Goal: Communication & Community: Answer question/provide support

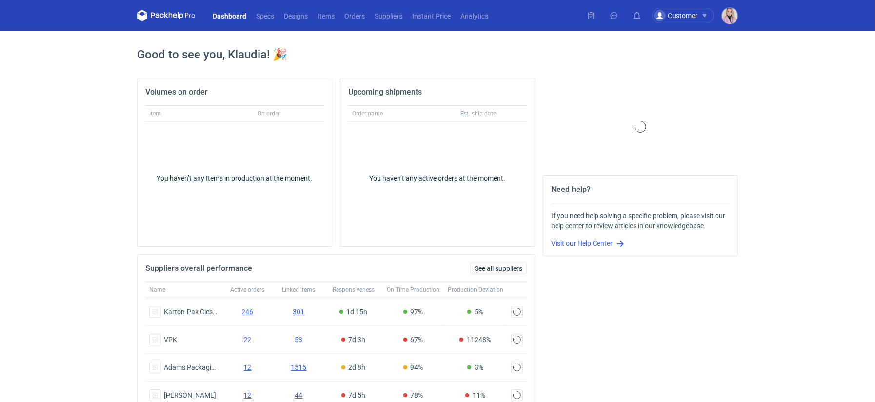
click at [344, 8] on nav "Dashboard Specs Designs Items Orders Suppliers Instant Price Analytics" at bounding box center [315, 15] width 356 height 31
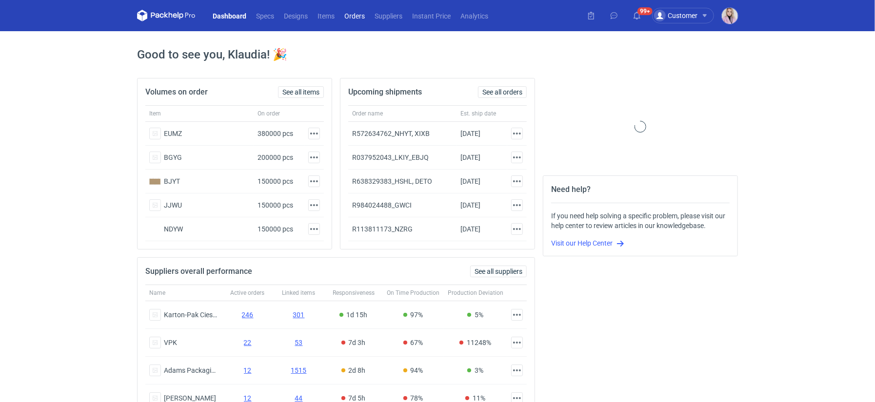
click at [354, 17] on link "Orders" at bounding box center [354, 16] width 30 height 12
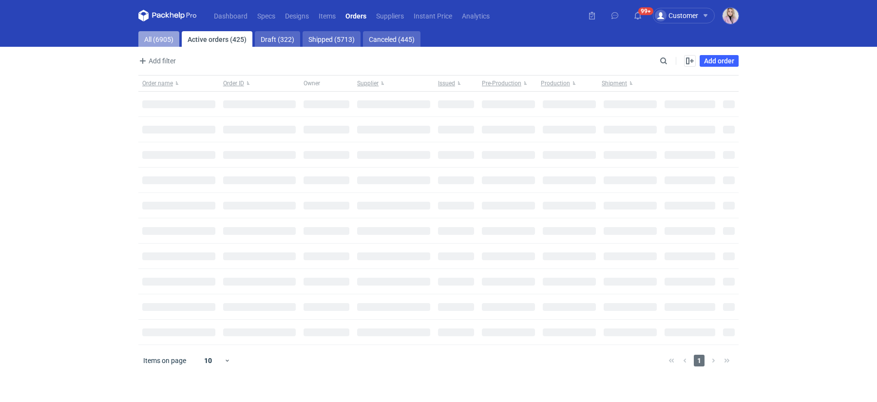
click at [158, 35] on link "All (6905)" at bounding box center [158, 39] width 41 height 16
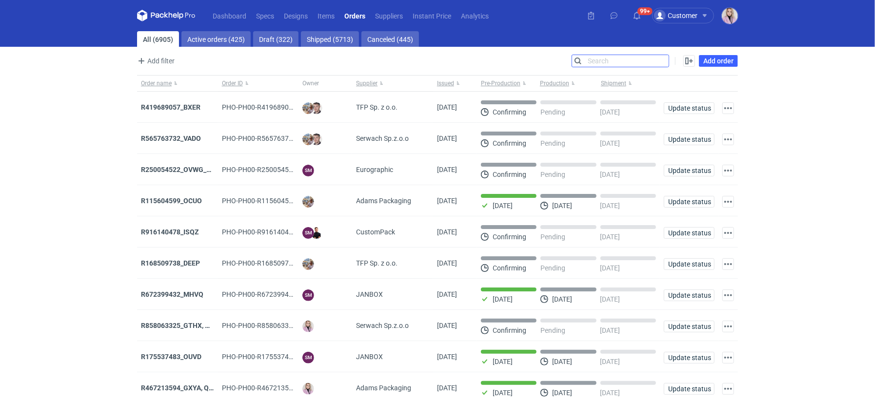
click at [667, 60] on input "Search" at bounding box center [620, 61] width 97 height 12
paste input "LARK"
type input "LARK"
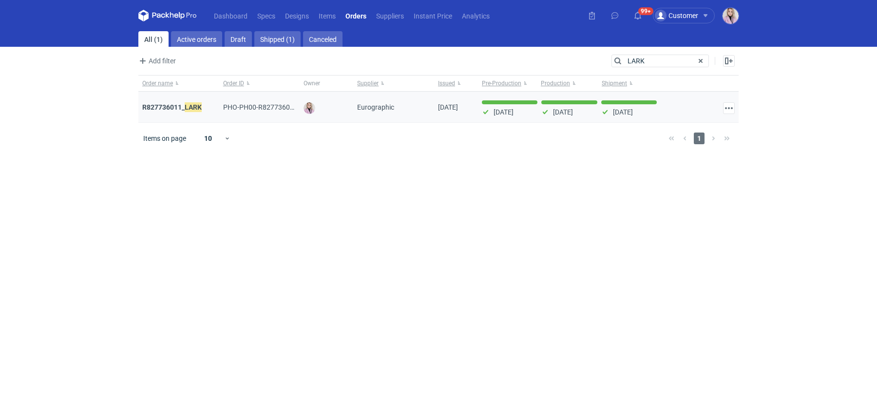
click at [179, 100] on div "R827736011_ LARK" at bounding box center [178, 107] width 81 height 31
click at [175, 105] on strong "R827736011_ LARK" at bounding box center [171, 107] width 59 height 11
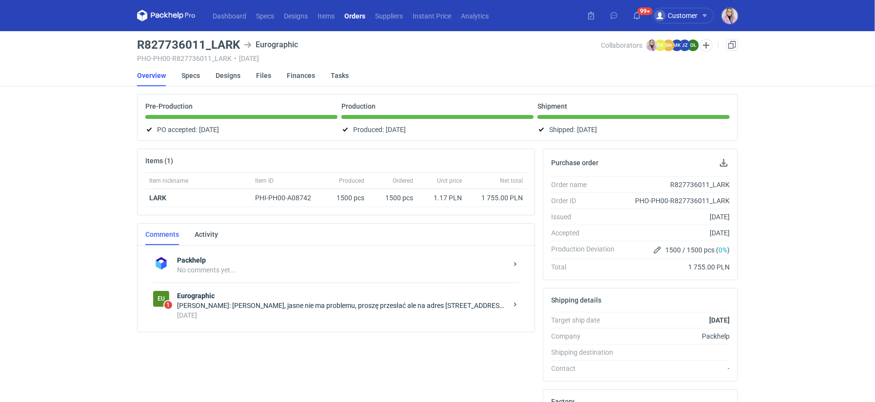
click at [286, 311] on div "3 days ago" at bounding box center [342, 316] width 330 height 10
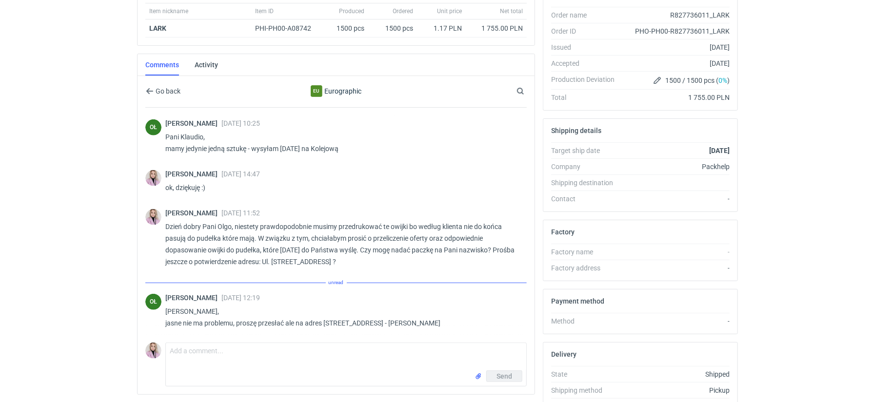
scroll to position [184, 0]
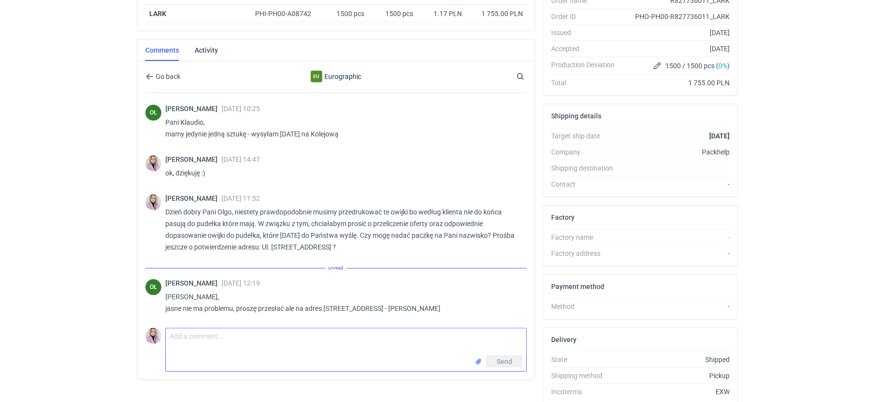
click at [199, 334] on textarea "Comment message" at bounding box center [346, 342] width 360 height 27
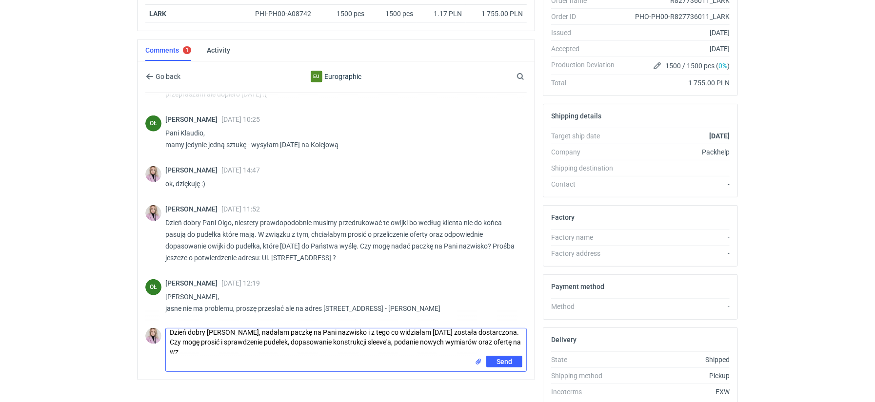
scroll to position [0, 0]
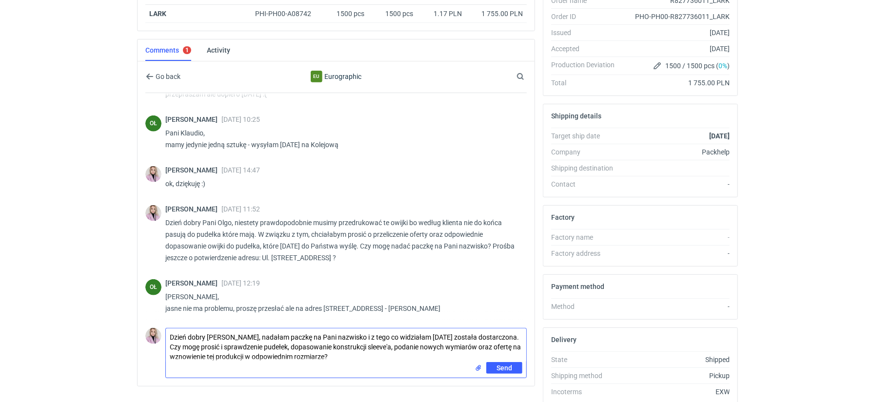
type textarea "Dzień dobry Pani Dominiko, nadałam paczkę na Pani nazwisko i z tego co widziała…"
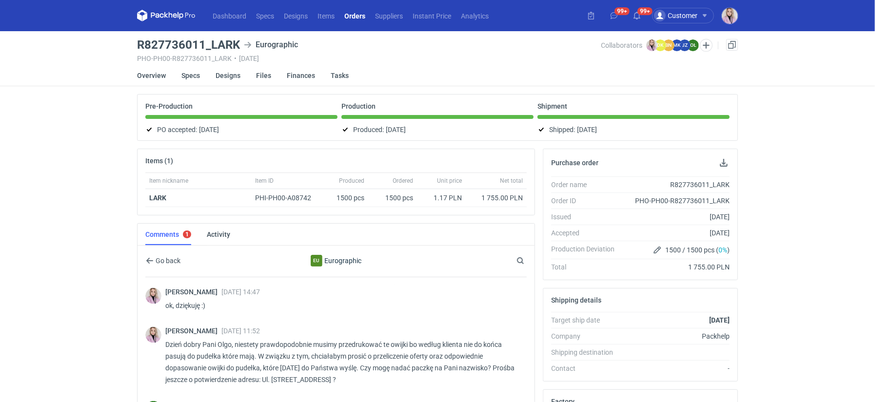
click at [354, 16] on link "Orders" at bounding box center [354, 16] width 31 height 12
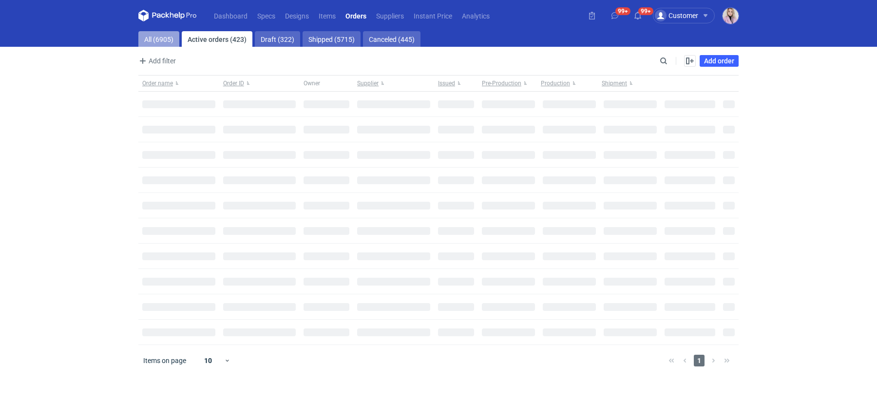
click at [163, 41] on link "All (6905)" at bounding box center [158, 39] width 41 height 16
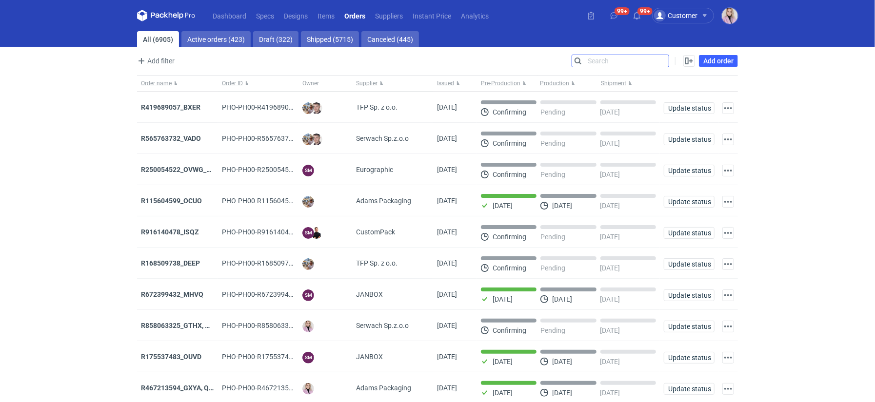
click at [659, 60] on input "Search" at bounding box center [620, 61] width 97 height 12
paste input "UEAD"
type input "UEAD"
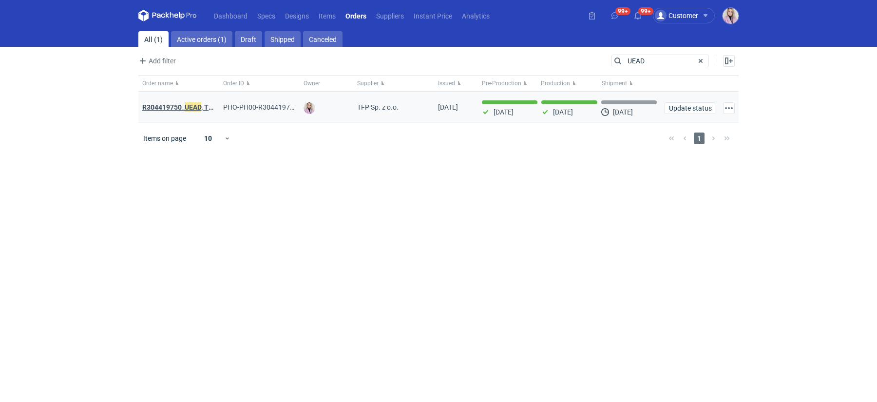
click at [199, 105] on em "UEAD" at bounding box center [193, 107] width 17 height 11
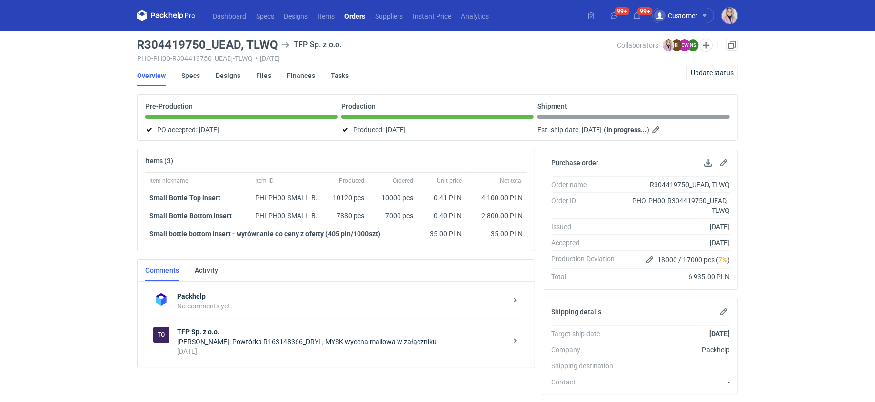
click at [356, 18] on link "Orders" at bounding box center [354, 16] width 31 height 12
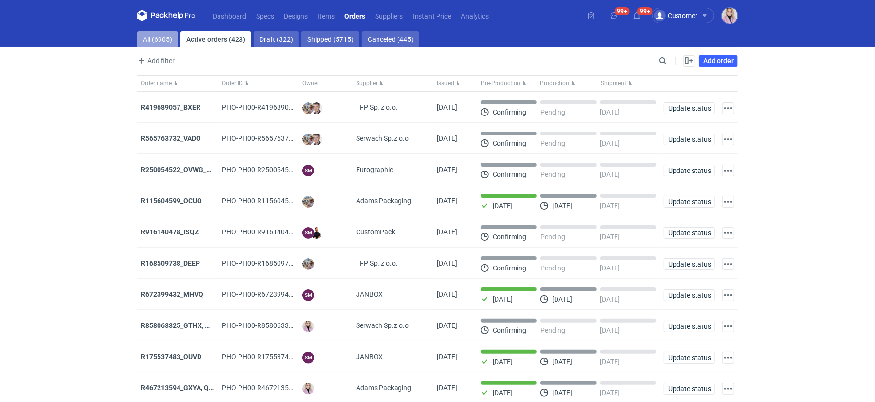
click at [156, 34] on link "All (6905)" at bounding box center [157, 39] width 41 height 16
click at [670, 61] on div "Enable all Disable all Order name Order ID Owner Supplier Issued Milestone Free…" at bounding box center [703, 61] width 69 height 12
click at [664, 62] on input "Search" at bounding box center [620, 61] width 97 height 12
paste input "WTGW"
type input "WTGW"
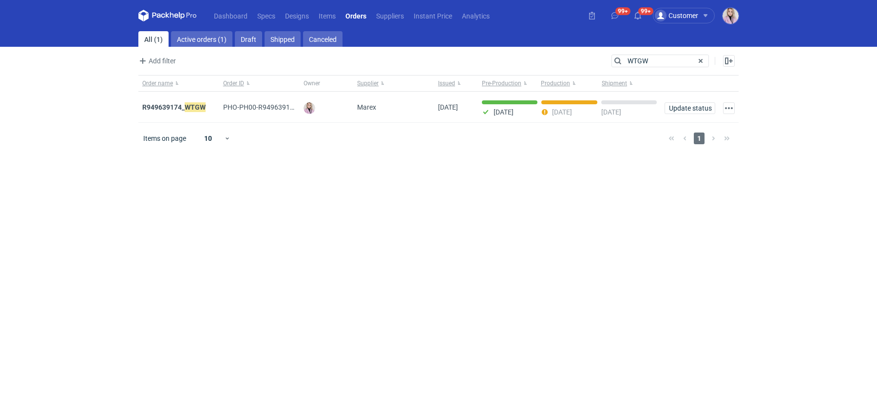
click at [173, 105] on strong "R949639174_ WTGW" at bounding box center [173, 107] width 63 height 11
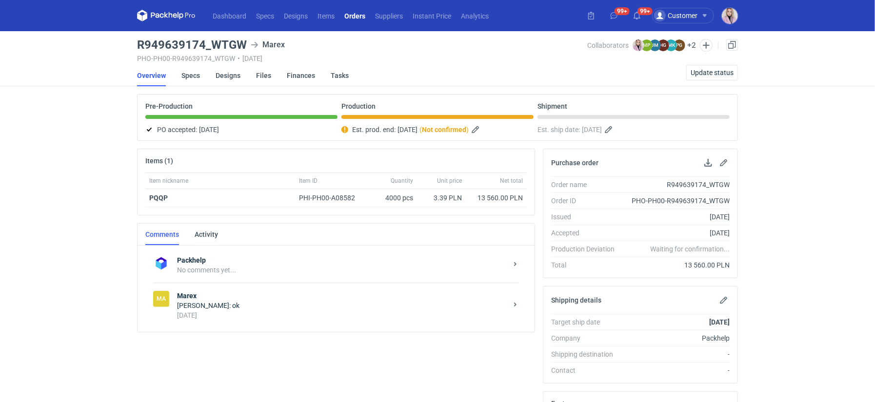
click at [260, 291] on strong "Marex" at bounding box center [342, 296] width 330 height 10
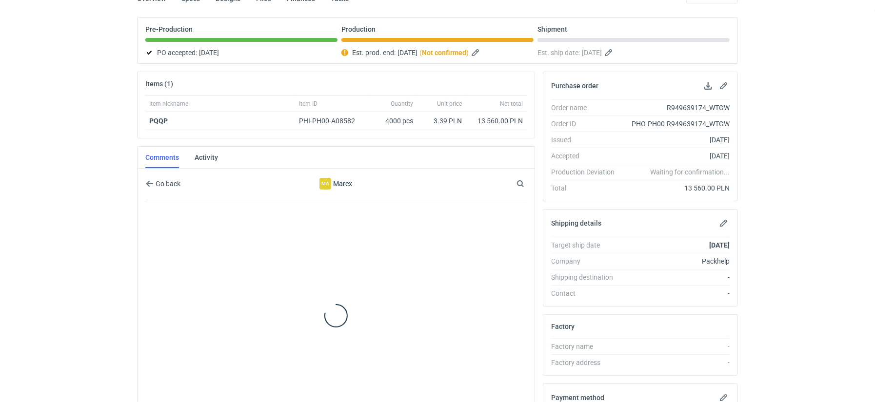
scroll to position [104, 0]
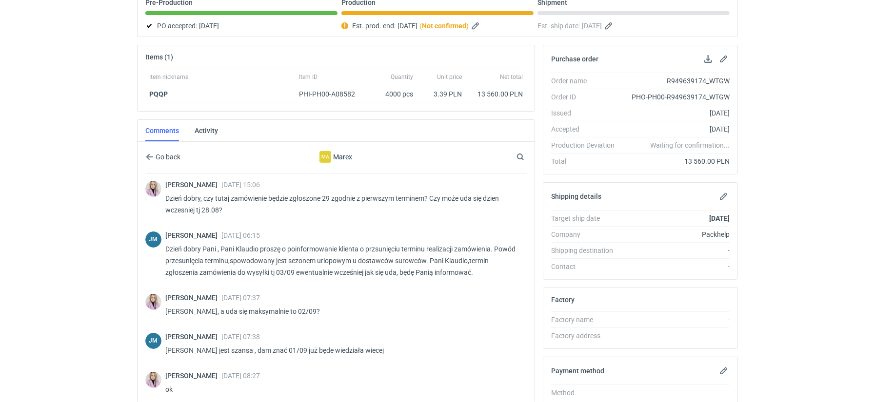
click at [91, 298] on html "Dashboard Specs Designs Items Orders Suppliers Instant Price Analytics 99+ 99+ …" at bounding box center [437, 97] width 875 height 402
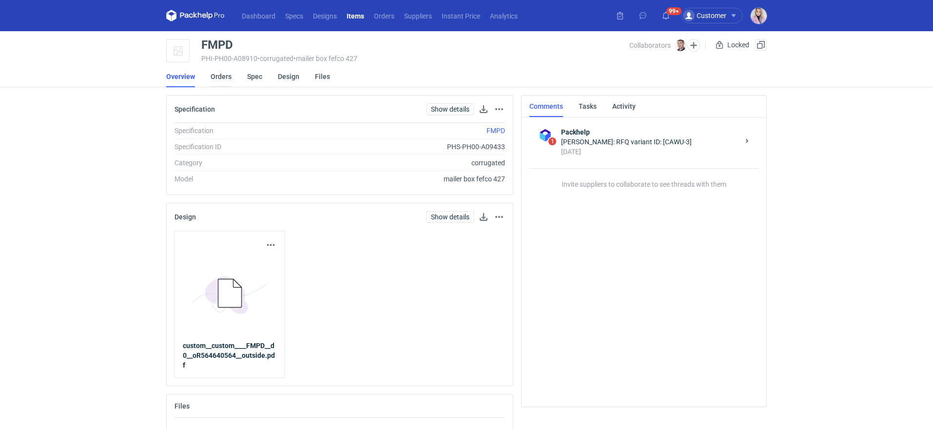
click at [228, 78] on link "Orders" at bounding box center [221, 76] width 21 height 21
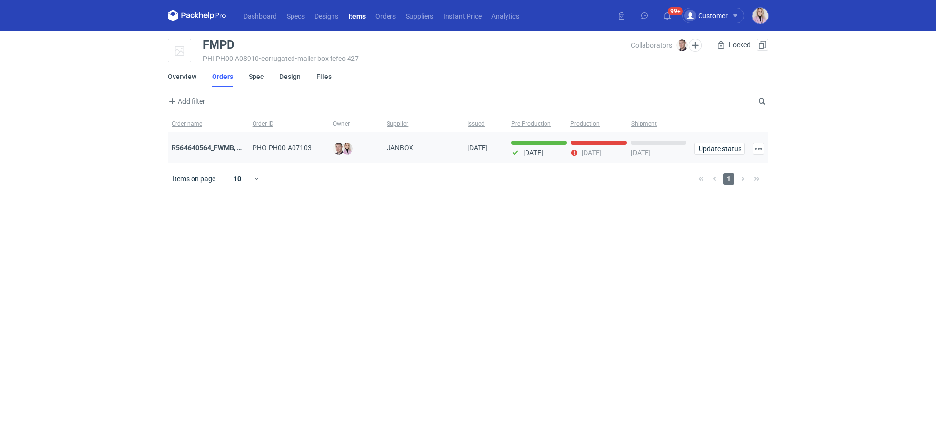
click at [195, 144] on strong "R564640564_FWMB, FMPD, MNLB" at bounding box center [224, 148] width 105 height 8
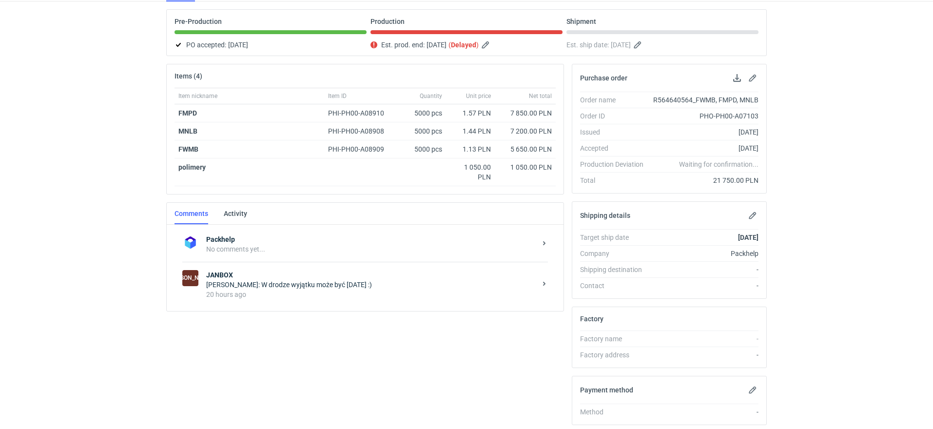
click at [280, 285] on div "Klaudia Wiśniewska: W drodze wyjątku może być jutro :)" at bounding box center [371, 285] width 330 height 10
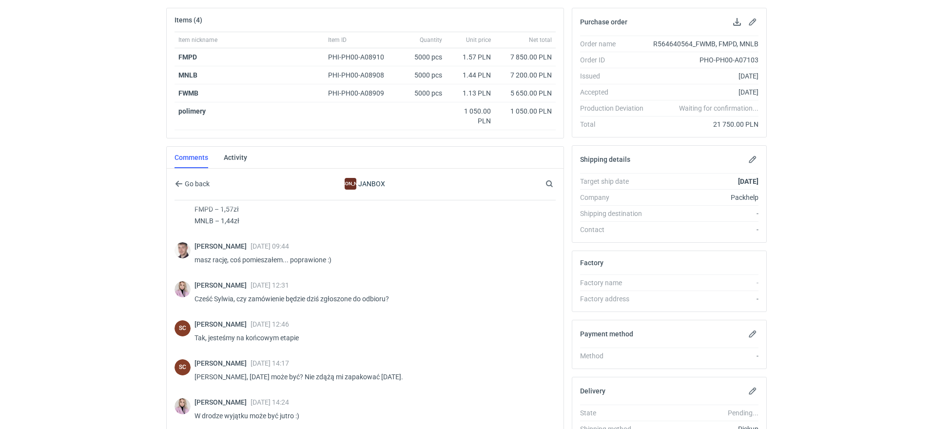
scroll to position [235, 0]
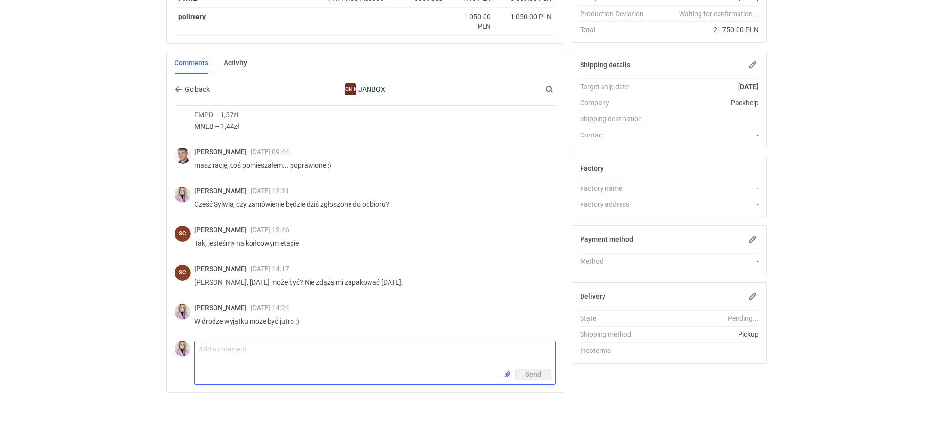
click at [244, 342] on textarea "Comment message" at bounding box center [375, 354] width 360 height 27
type textarea "Cześć Sylwia, jak tutaj sytuacja? :)"
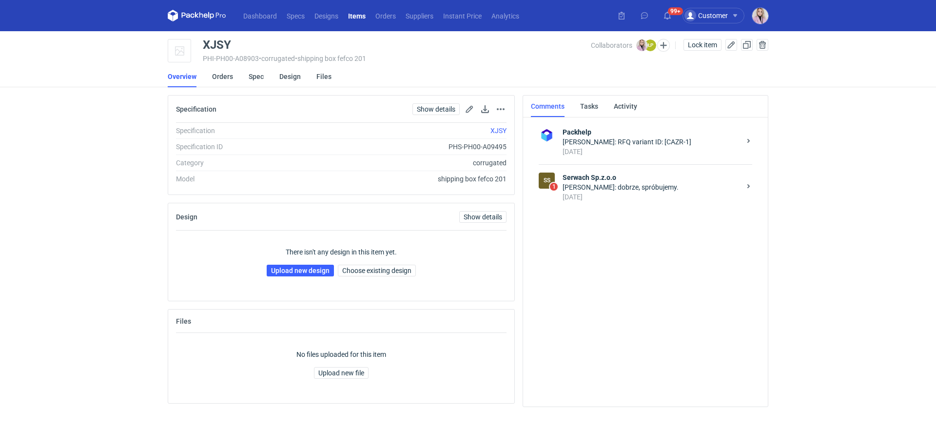
click at [621, 182] on div "Łukasz Postawa: dobrze, spróbujemy." at bounding box center [652, 187] width 178 height 10
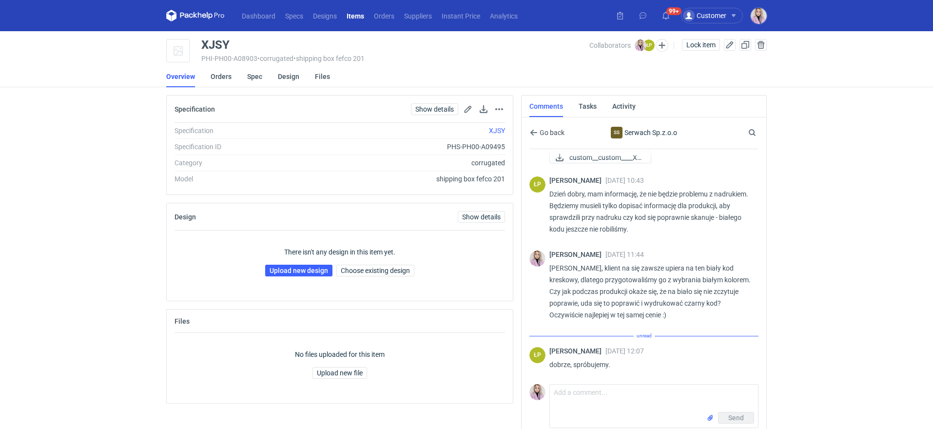
scroll to position [383, 0]
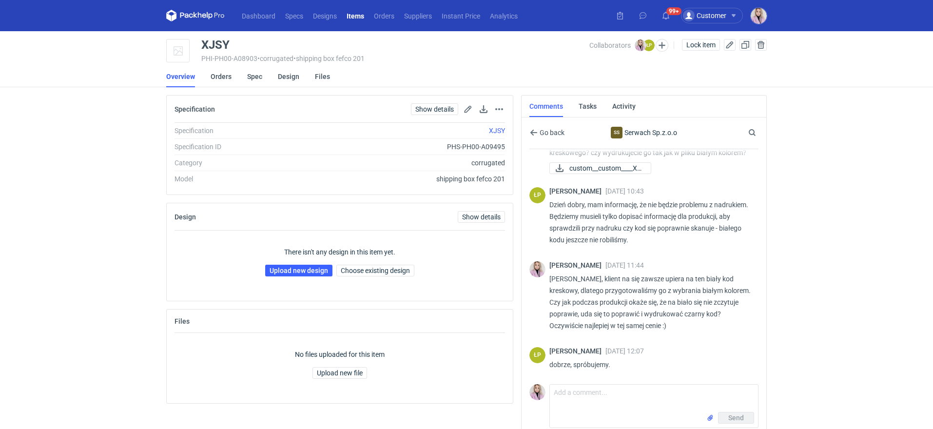
click at [812, 273] on div "Dashboard Specs Designs Items Orders Suppliers Instant Price Analytics 99+ Cust…" at bounding box center [466, 214] width 933 height 429
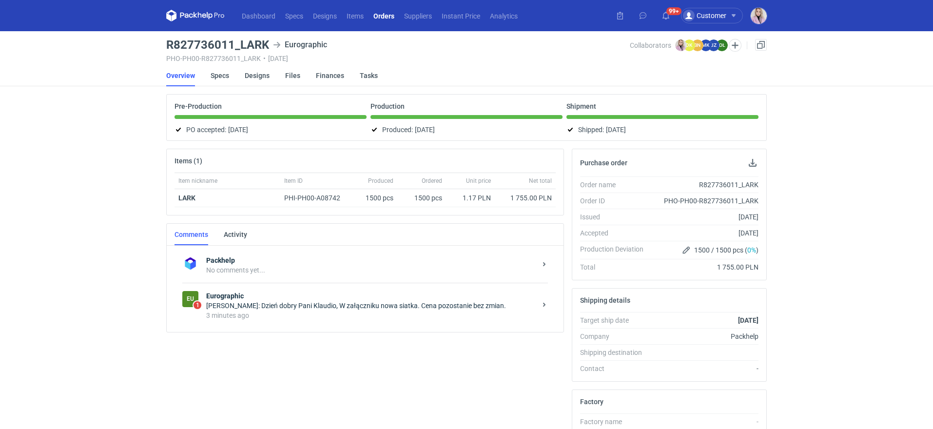
click at [265, 312] on div "3 minutes ago" at bounding box center [371, 316] width 330 height 10
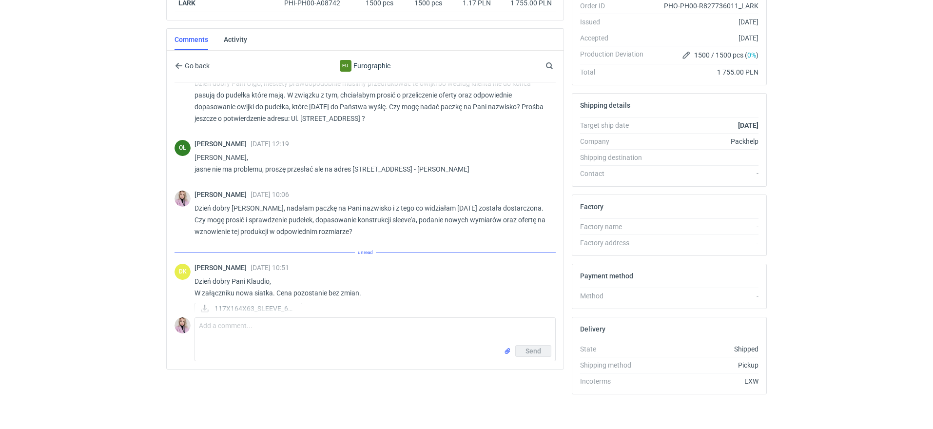
scroll to position [482, 0]
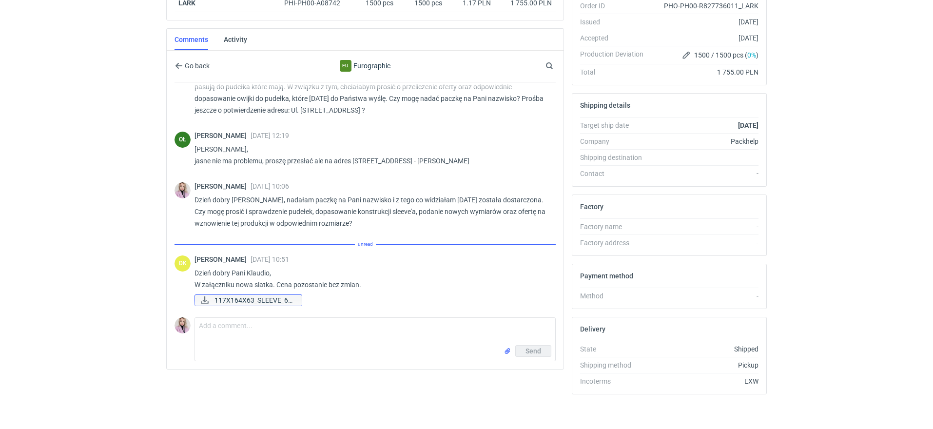
click at [245, 295] on span "117X164X63_SLEEVE_65..." at bounding box center [253, 300] width 79 height 11
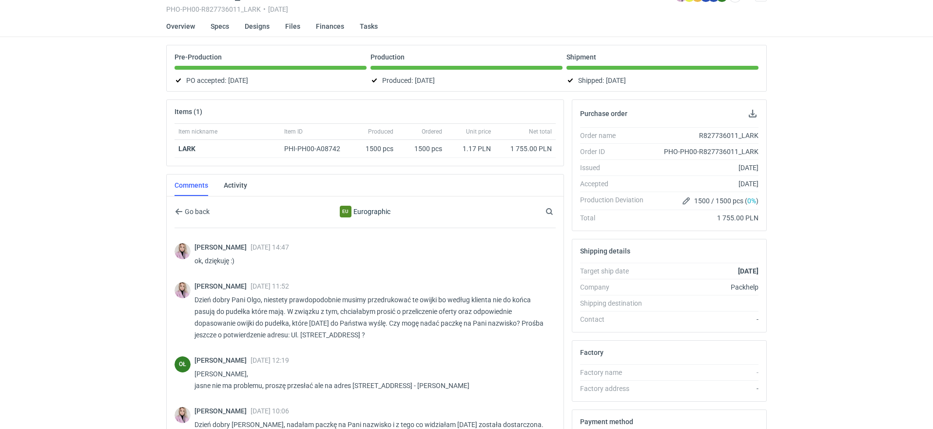
scroll to position [0, 0]
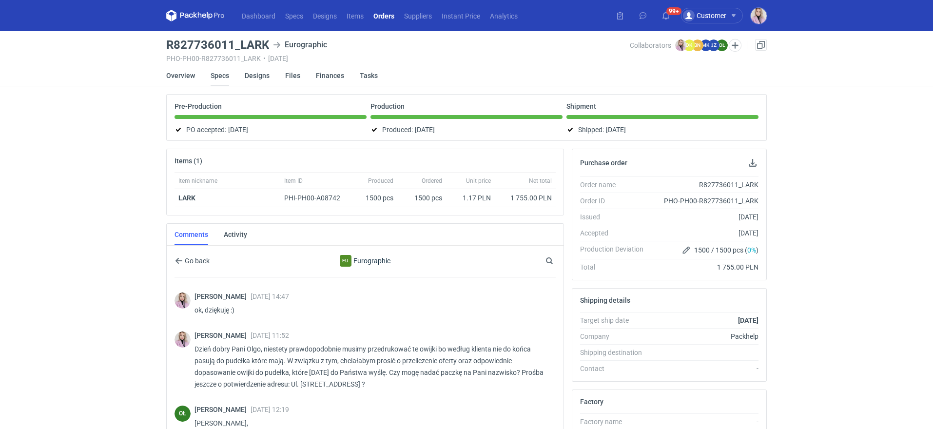
click at [226, 76] on link "Specs" at bounding box center [220, 75] width 19 height 21
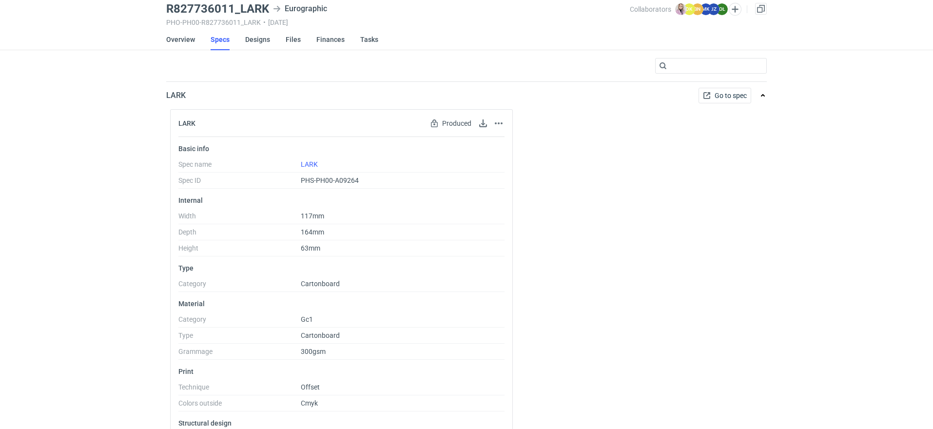
scroll to position [8, 0]
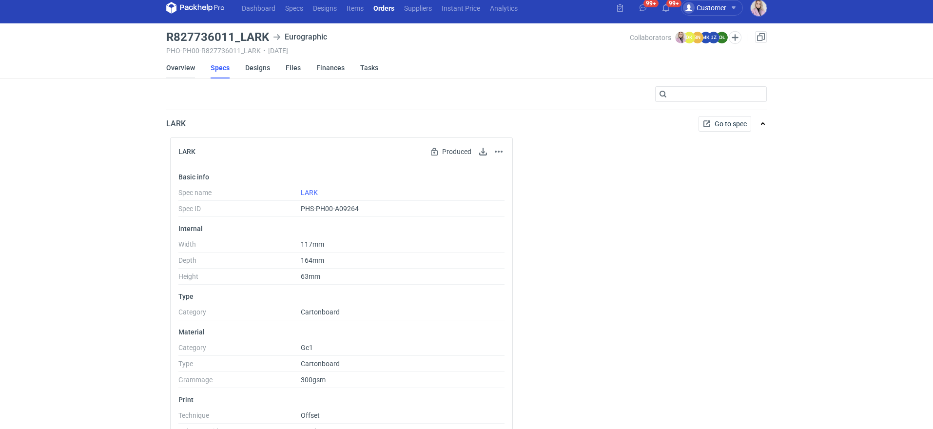
click at [179, 71] on link "Overview" at bounding box center [180, 67] width 29 height 21
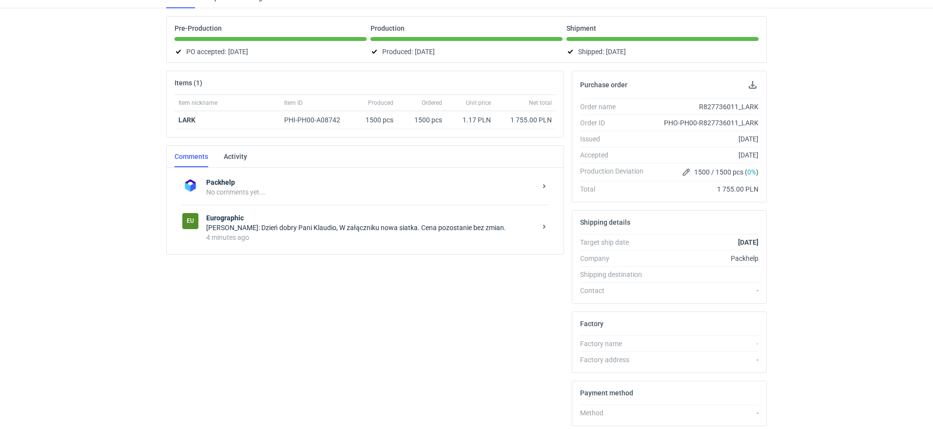
scroll to position [90, 0]
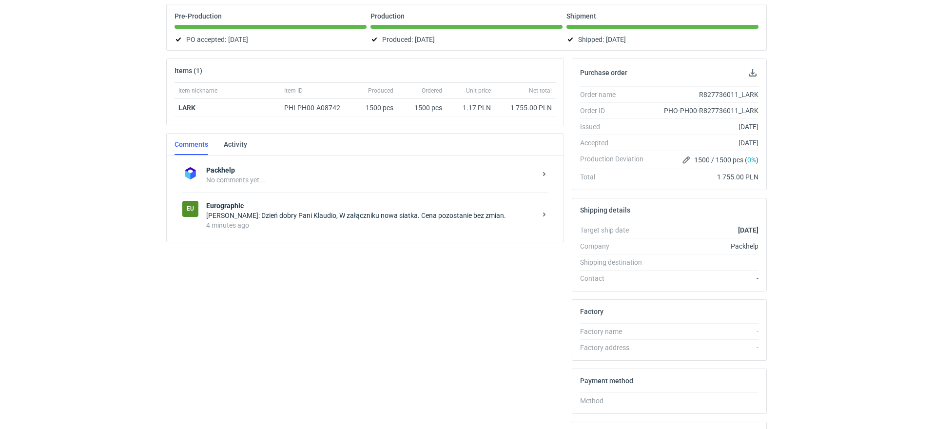
click at [265, 229] on div "Eu Eurographic Dominika Kaczyńska: Dzień dobry Pani Klaudio, W załączniku nowa …" at bounding box center [365, 215] width 366 height 45
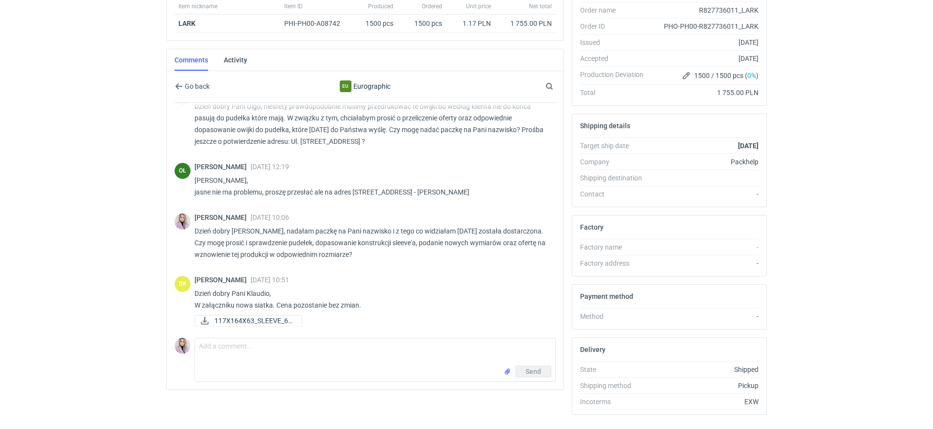
scroll to position [186, 0]
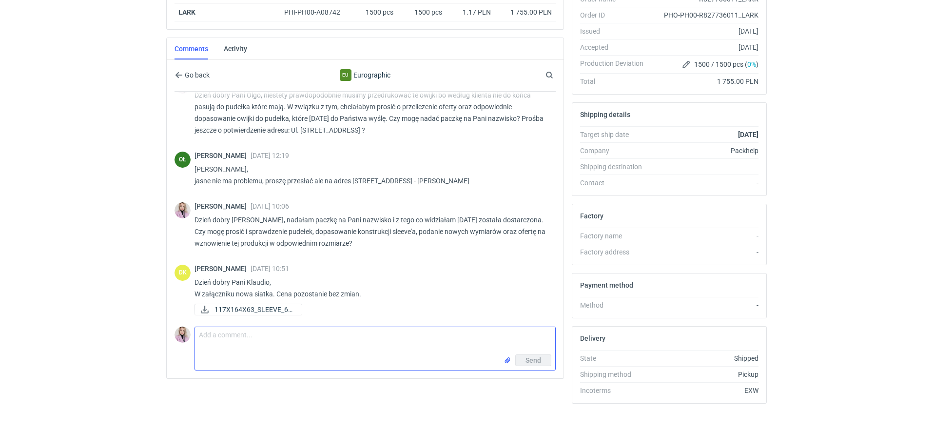
click at [237, 345] on textarea "Comment message" at bounding box center [375, 340] width 360 height 27
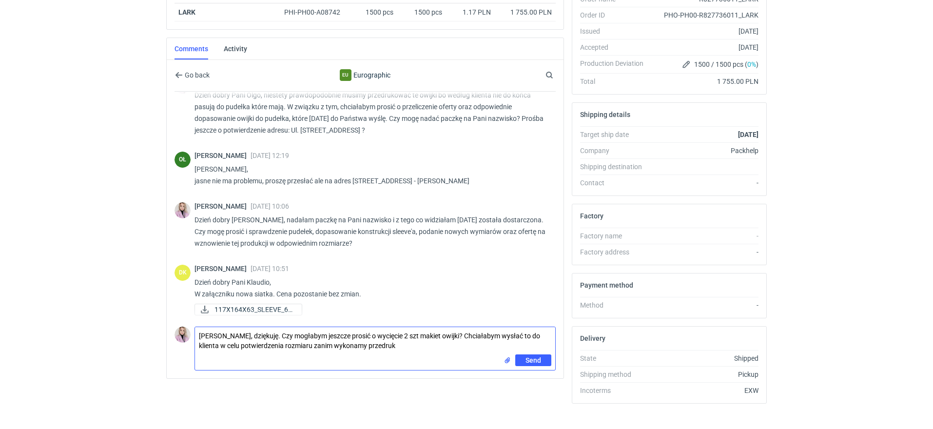
type textarea "Pani Dominiko, dziękuję. Czy mogłabym jeszcze prosić o wycięcie 2 szt makiet ow…"
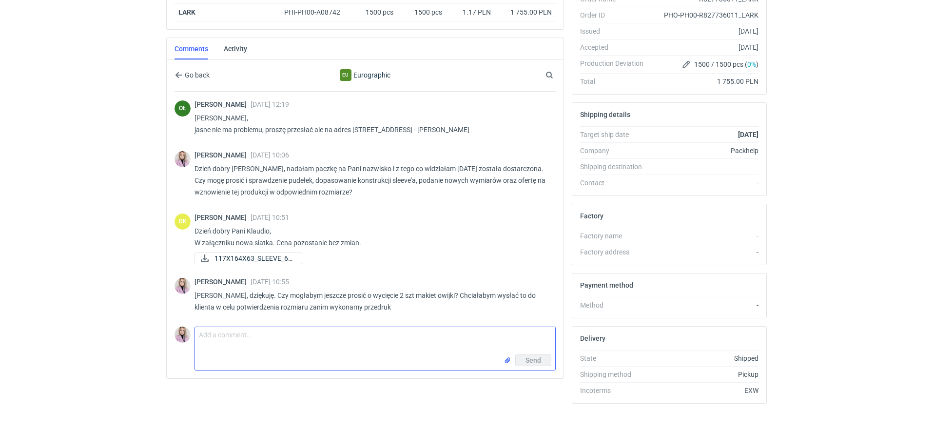
scroll to position [522, 0]
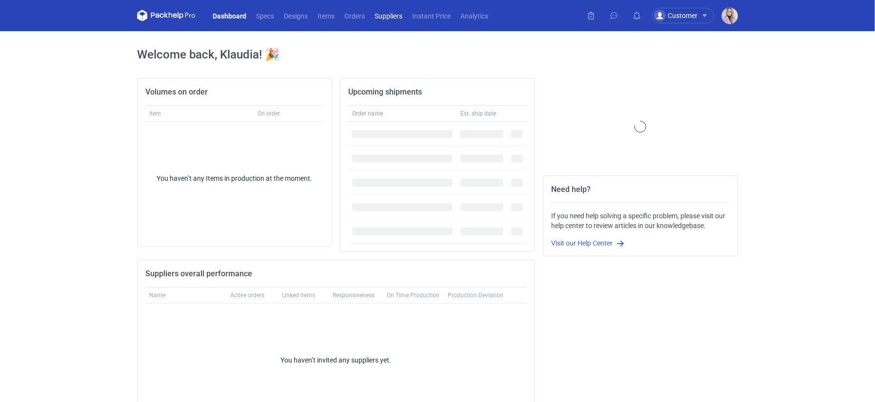
click at [383, 15] on link "Suppliers" at bounding box center [389, 16] width 38 height 12
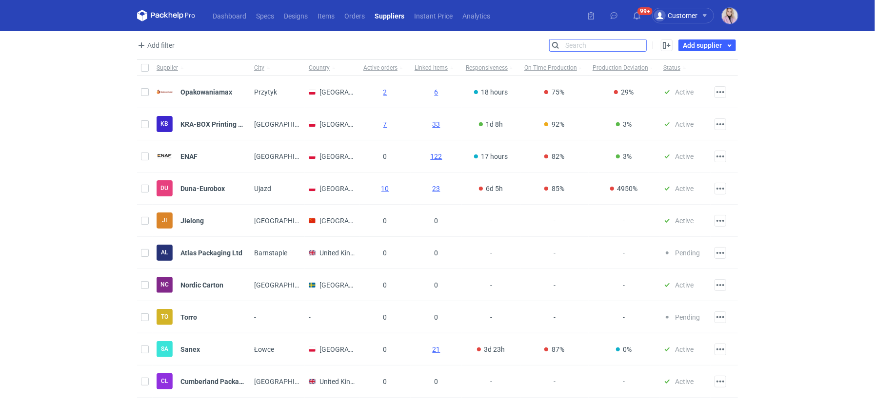
click at [635, 43] on input "Search" at bounding box center [597, 45] width 97 height 12
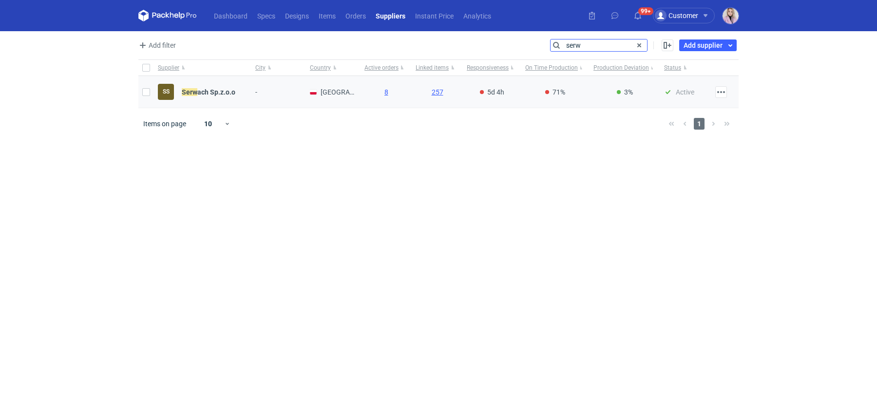
type input "serw"
click at [211, 86] on div "SS Serw ach Sp.z.o.o" at bounding box center [197, 92] width 78 height 16
click at [201, 90] on strong "Serw ach Sp.z.o.o" at bounding box center [209, 92] width 54 height 8
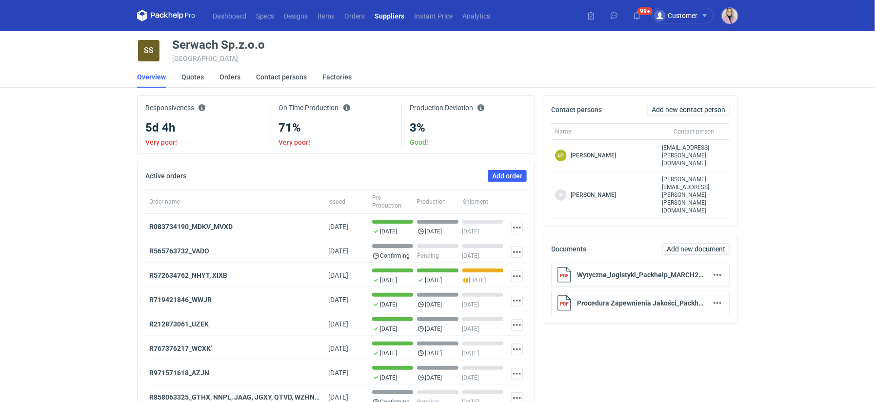
click at [193, 77] on link "Quotes" at bounding box center [192, 76] width 22 height 21
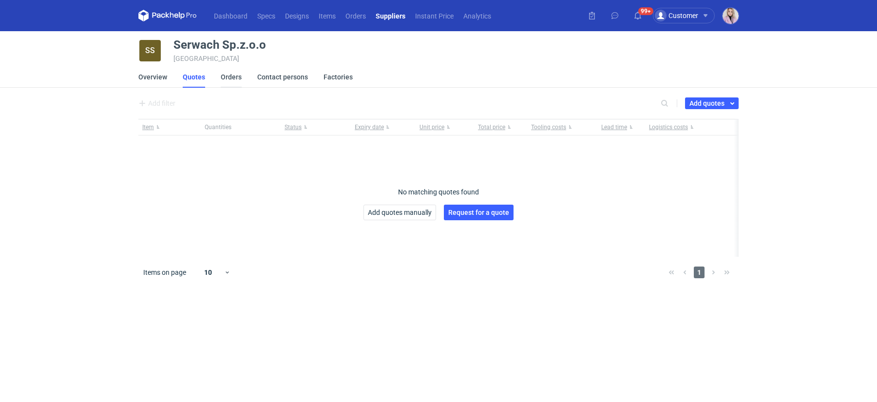
click at [227, 79] on link "Orders" at bounding box center [231, 76] width 21 height 21
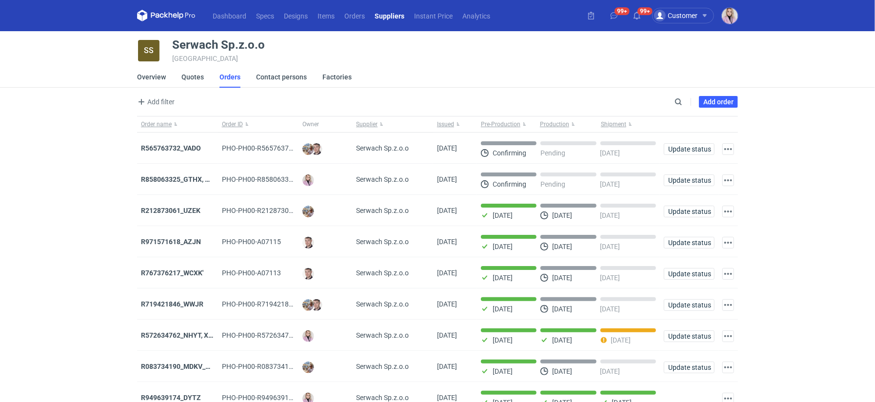
click at [383, 20] on link "Suppliers" at bounding box center [389, 16] width 39 height 12
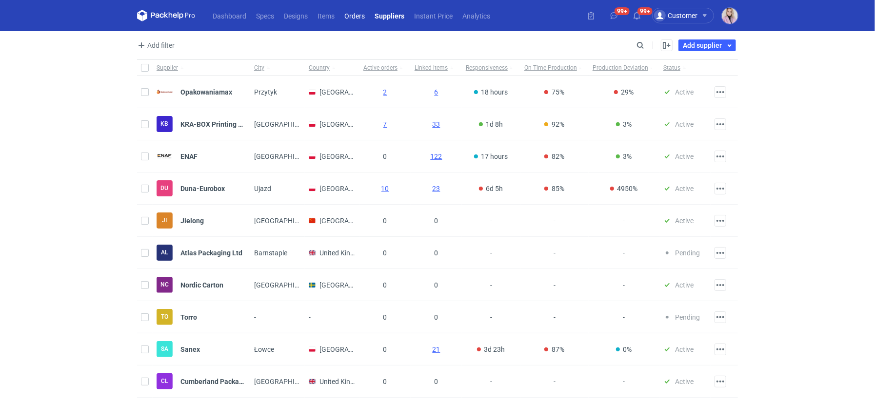
click at [355, 21] on link "Orders" at bounding box center [354, 16] width 30 height 12
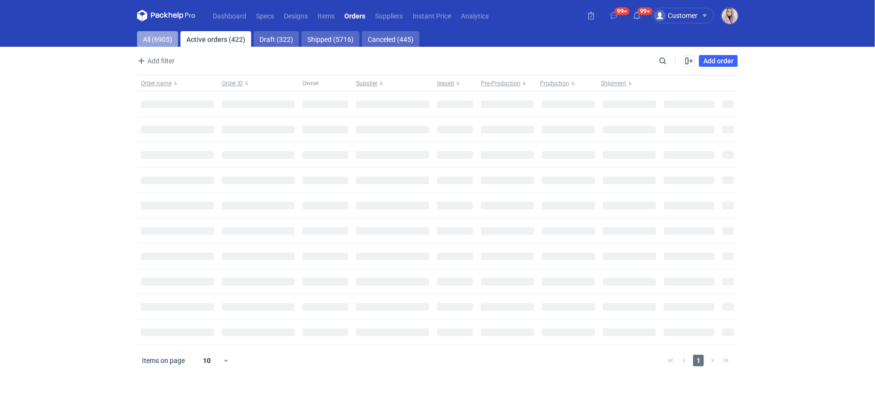
click at [153, 46] on link "All (6905)" at bounding box center [157, 39] width 41 height 16
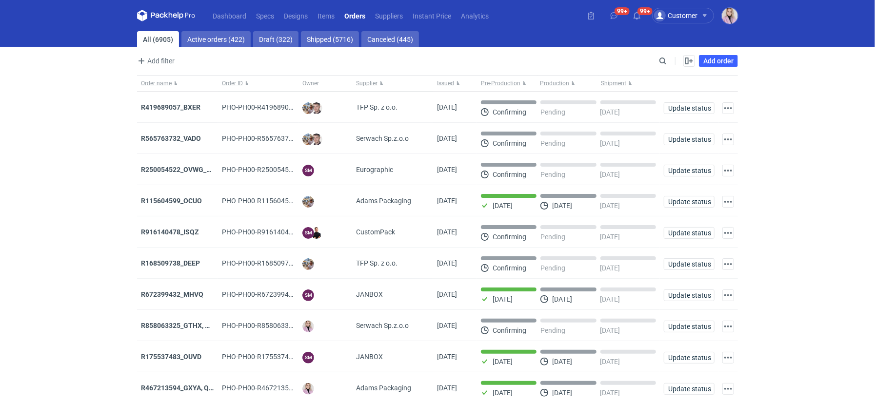
click at [653, 60] on div "Add filter Owner first name Owner last name Issued Supplier" at bounding box center [396, 61] width 519 height 12
click at [658, 60] on input "Search" at bounding box center [620, 61] width 97 height 12
paste input "TLWQ"
type input "TLWQ"
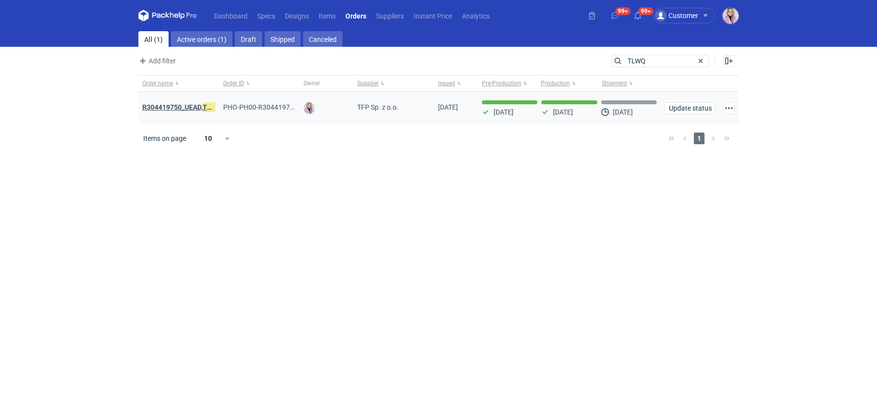
click at [172, 106] on strong "R304419750_UEAD, TLWQ" at bounding box center [181, 107] width 79 height 11
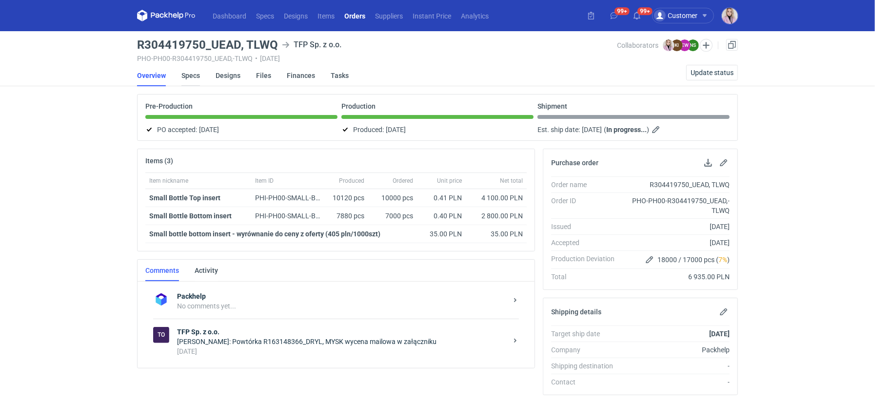
click at [196, 76] on link "Specs" at bounding box center [190, 75] width 19 height 21
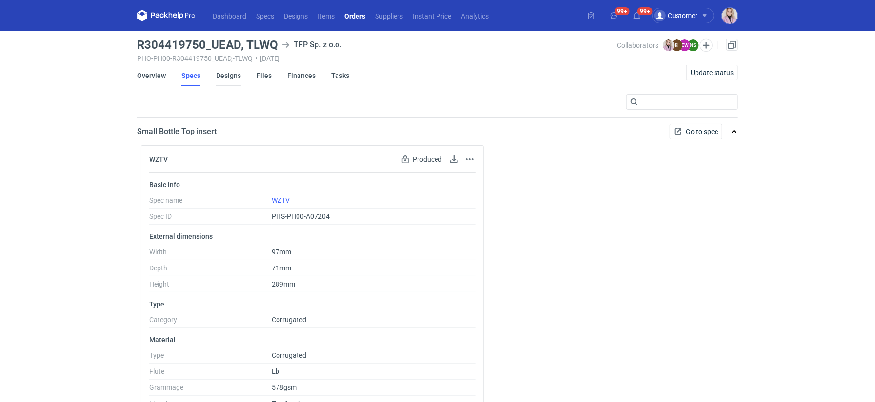
click at [232, 75] on link "Designs" at bounding box center [228, 75] width 25 height 21
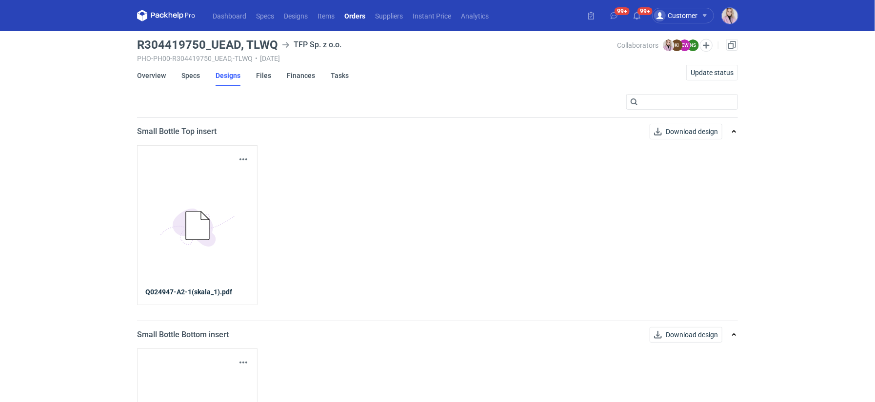
scroll to position [105, 0]
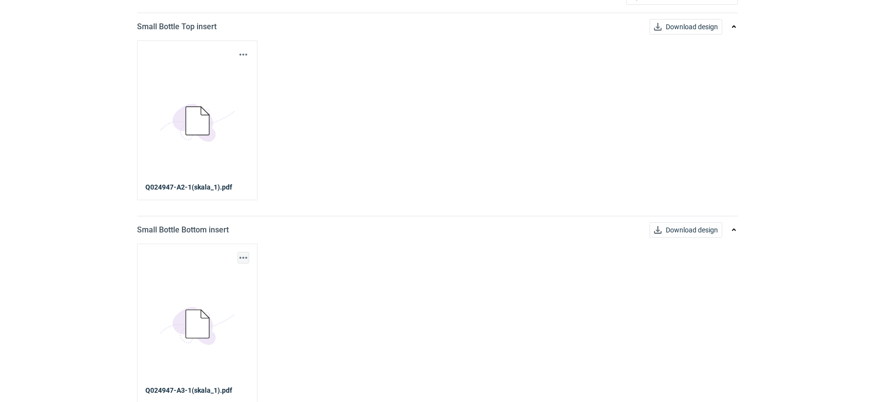
click at [249, 253] on div "Download design part 5BD5AC33-3523-40E7-9262-1BFF0AD53D48@1x Q024947-A3-1(skala…" at bounding box center [197, 324] width 120 height 160
click at [250, 262] on div "Download design part 5BD5AC33-3523-40E7-9262-1BFF0AD53D48@1x Q024947-A3-1(skala…" at bounding box center [197, 324] width 120 height 160
click at [240, 264] on link "5BD5AC33-3523-40E7-9262-1BFF0AD53D48@1x" at bounding box center [197, 325] width 104 height 122
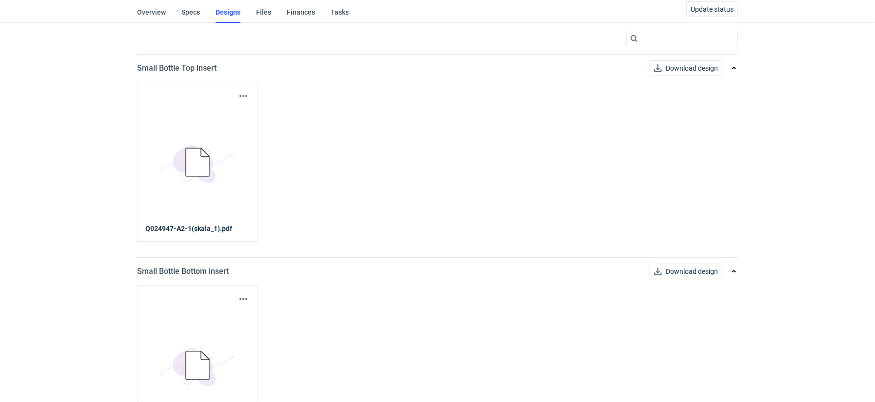
scroll to position [92, 0]
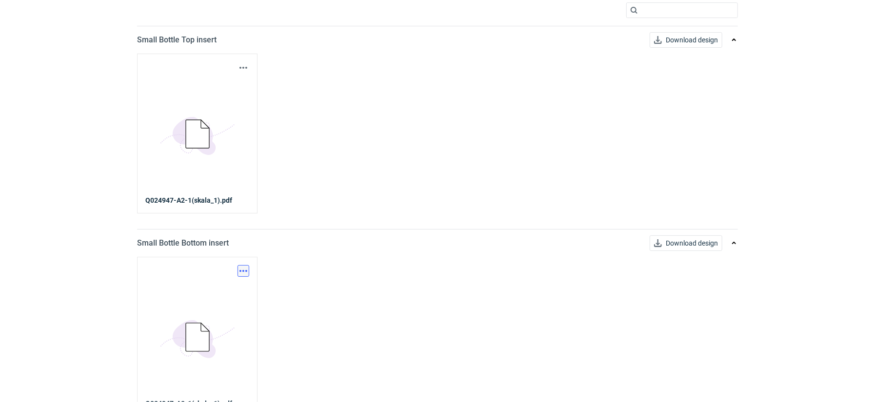
click at [243, 269] on button "button" at bounding box center [243, 271] width 12 height 12
click at [211, 296] on link "Download design part" at bounding box center [201, 291] width 90 height 16
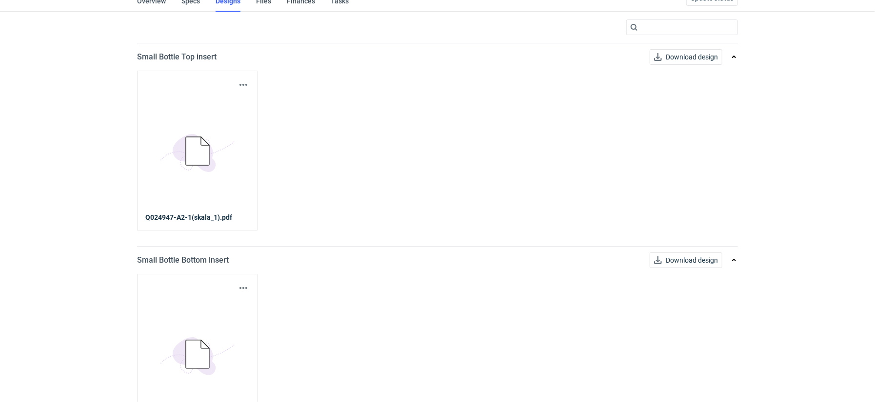
scroll to position [73, 0]
click at [239, 84] on button "button" at bounding box center [243, 86] width 12 height 12
click at [225, 109] on link "Download design part" at bounding box center [201, 107] width 90 height 16
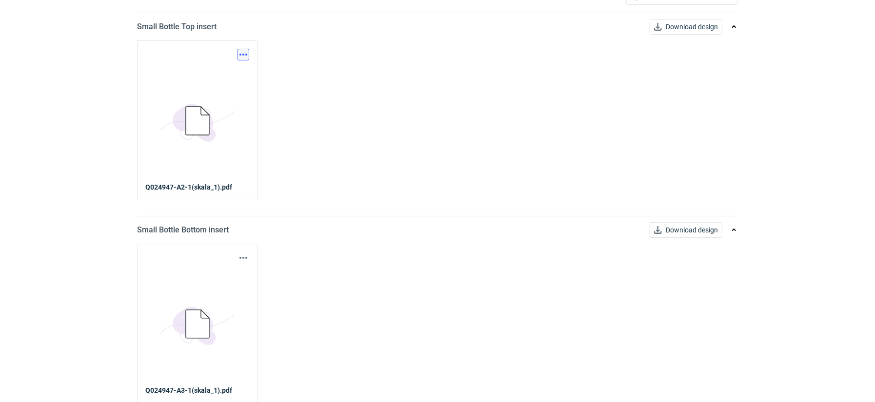
click at [245, 49] on button "button" at bounding box center [243, 55] width 12 height 12
click at [348, 165] on div "Download design part 5BD5AC33-3523-40E7-9262-1BFF0AD53D48@1x Q024947-A2-1(skala…" at bounding box center [437, 119] width 601 height 159
click at [251, 255] on div "Download design part 5BD5AC33-3523-40E7-9262-1BFF0AD53D48@1x Q024947-A3-1(skala…" at bounding box center [197, 324] width 120 height 160
click at [244, 255] on button "button" at bounding box center [243, 258] width 12 height 12
click at [218, 272] on link "Download design part" at bounding box center [201, 278] width 90 height 16
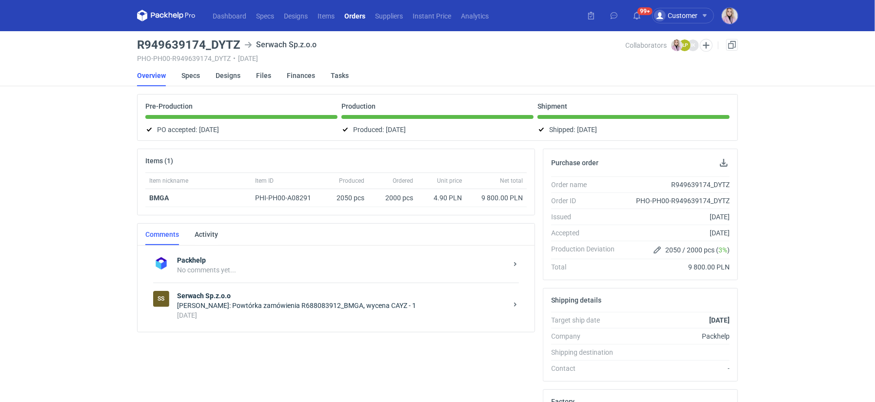
click at [342, 302] on div "[PERSON_NAME]: Powtórka zamówienia R688083912_BMGA, wycena CAYZ - 1" at bounding box center [342, 306] width 330 height 10
click at [350, 306] on div "[PERSON_NAME]: [PERSON_NAME], prośba o pilna informację, bo przekazałam [DATE] …" at bounding box center [342, 306] width 330 height 10
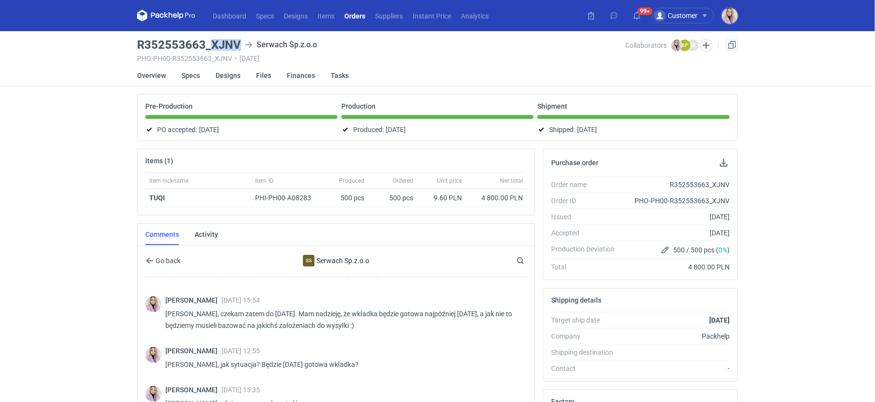
drag, startPoint x: 236, startPoint y: 45, endPoint x: 211, endPoint y: 45, distance: 25.8
click at [211, 45] on h3 "R352553663_XJNV" at bounding box center [189, 45] width 104 height 12
copy h3 "XJNV"
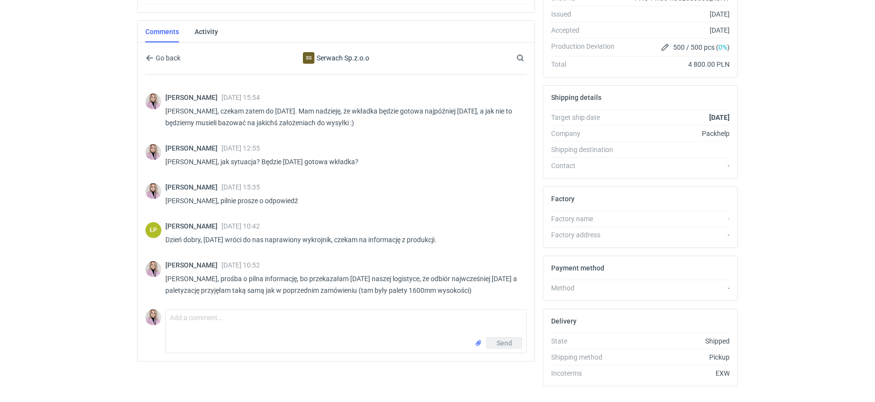
scroll to position [215, 0]
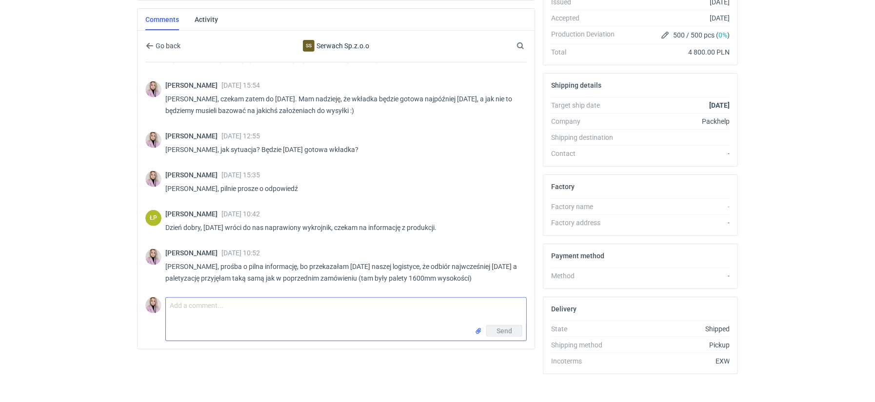
click at [238, 318] on textarea "Comment message" at bounding box center [346, 311] width 360 height 27
type textarea "[PERSON_NAME], czy to zostało odebrane? bo do tej pory nie dostałam raportu :)"
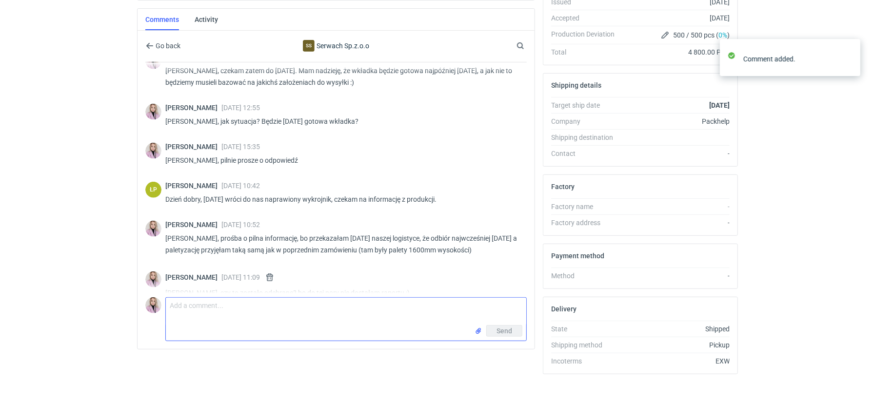
scroll to position [317, 0]
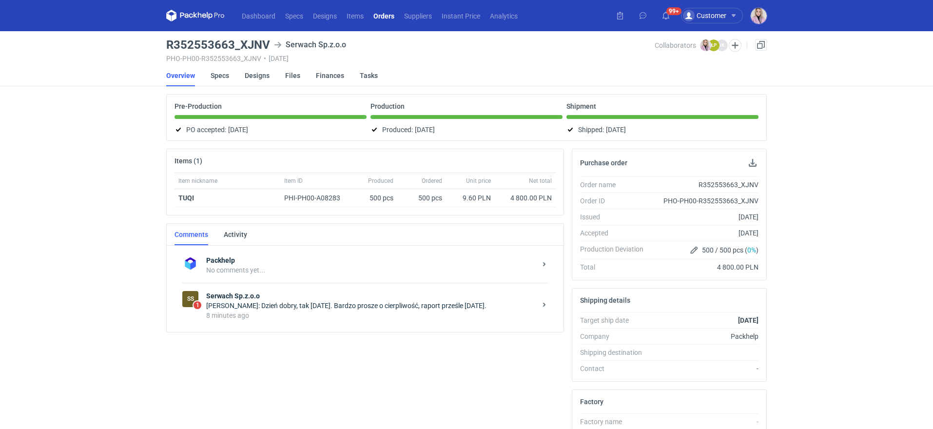
click at [354, 291] on strong "Serwach Sp.z.o.o" at bounding box center [371, 296] width 330 height 10
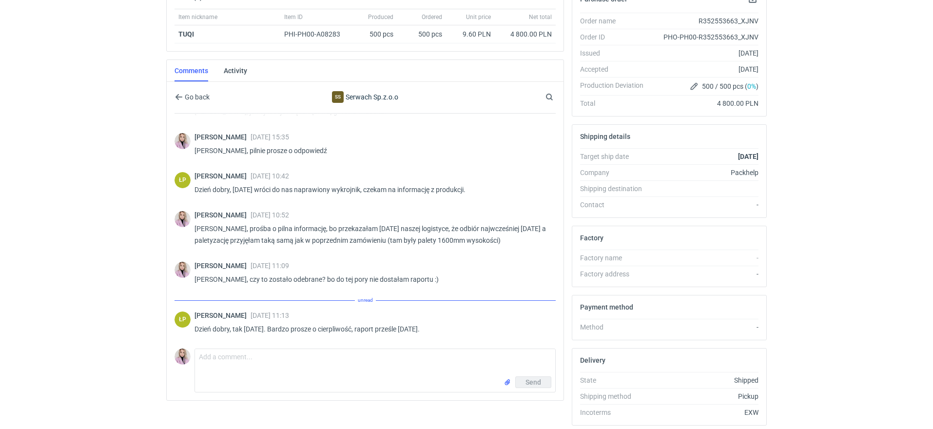
scroll to position [353, 0]
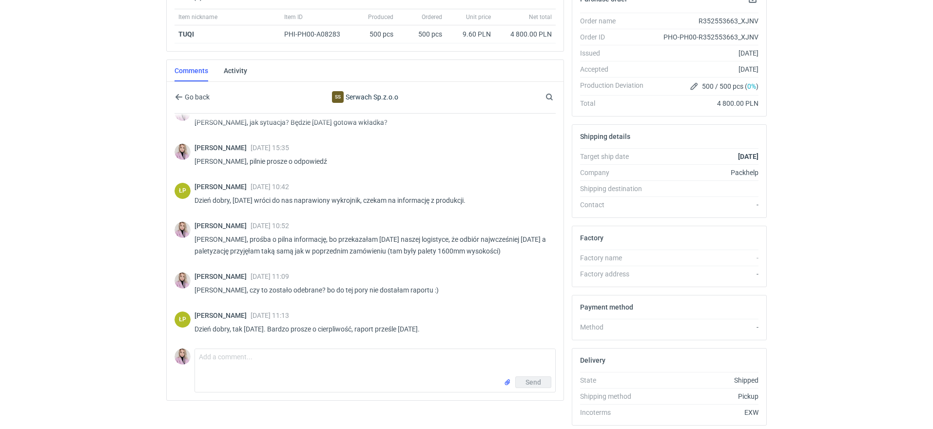
click at [102, 265] on html "Dashboard Specs Designs Items Orders Suppliers Instant Price Analytics 99+ Cust…" at bounding box center [466, 50] width 933 height 429
click at [218, 360] on textarea "Comment message" at bounding box center [375, 362] width 360 height 27
type textarea "Ok, chciałam tylko wiedzieć czy na pewno poszło do klienta"
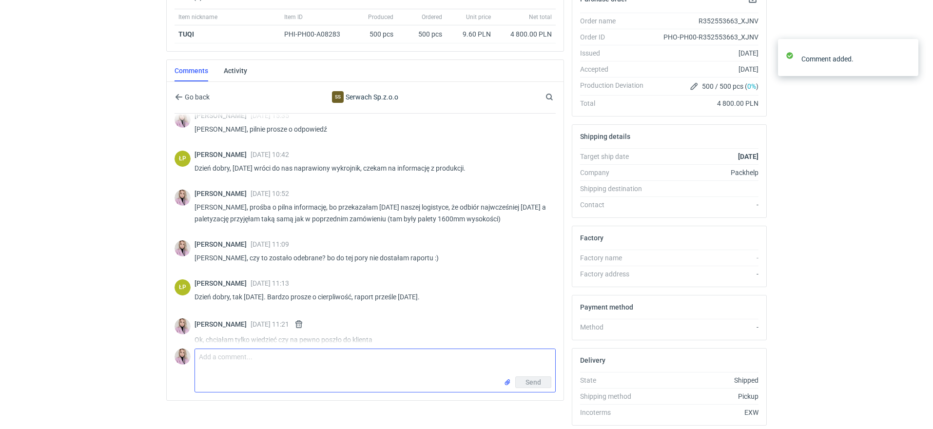
scroll to position [396, 0]
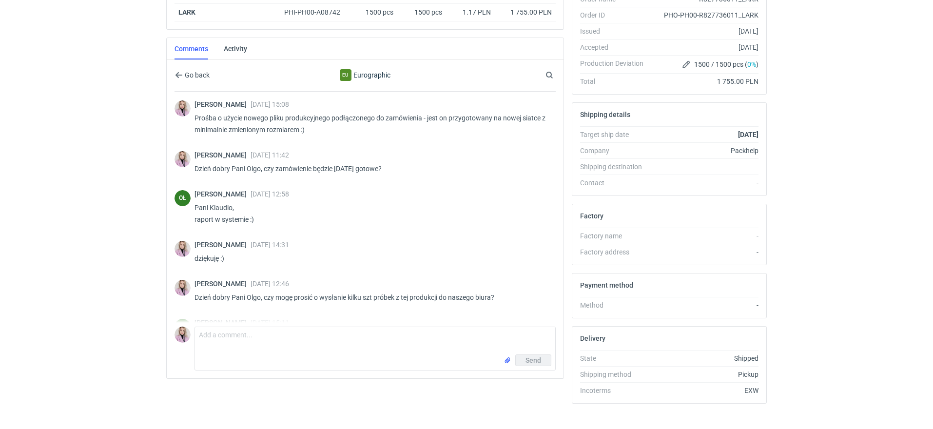
scroll to position [522, 0]
